Goal: Check status

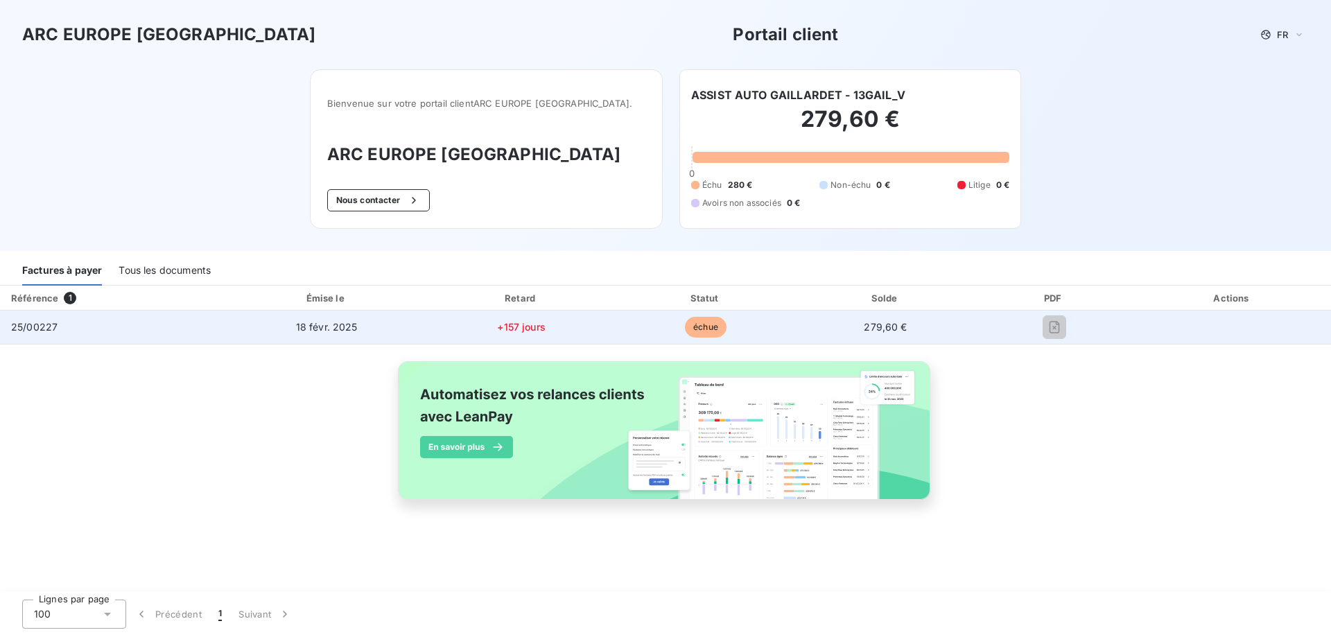
click at [693, 322] on span "échue" at bounding box center [706, 327] width 42 height 21
click at [775, 331] on td "échue" at bounding box center [706, 327] width 182 height 33
click at [833, 333] on td "279,60 €" at bounding box center [886, 327] width 178 height 33
